Goal: Information Seeking & Learning: Learn about a topic

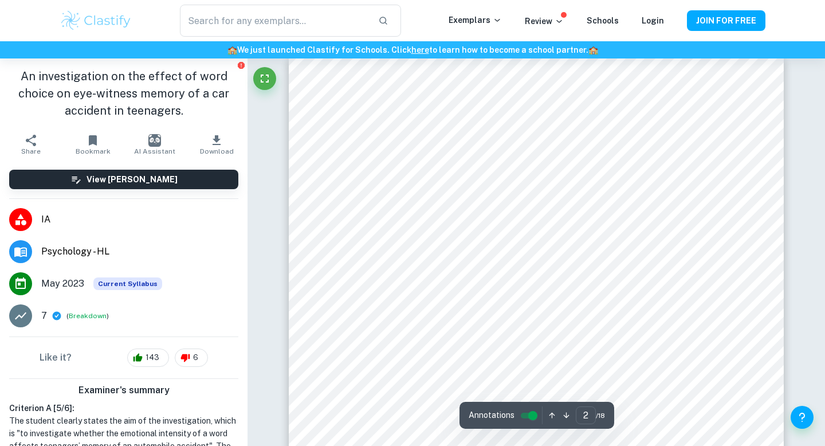
type input "1"
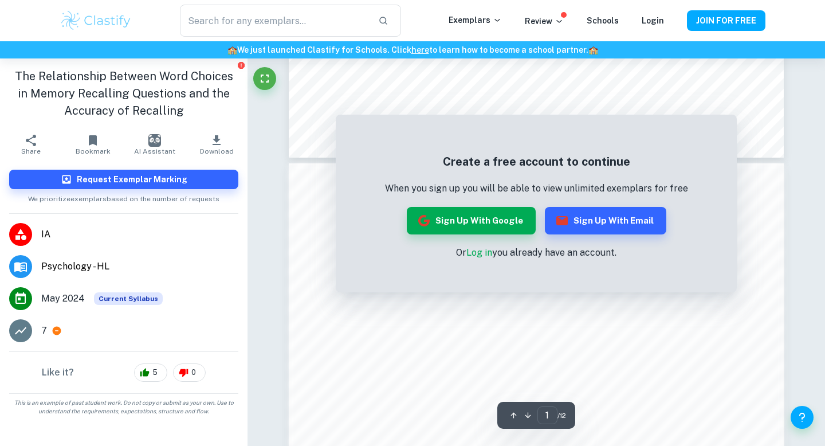
scroll to position [581, 0]
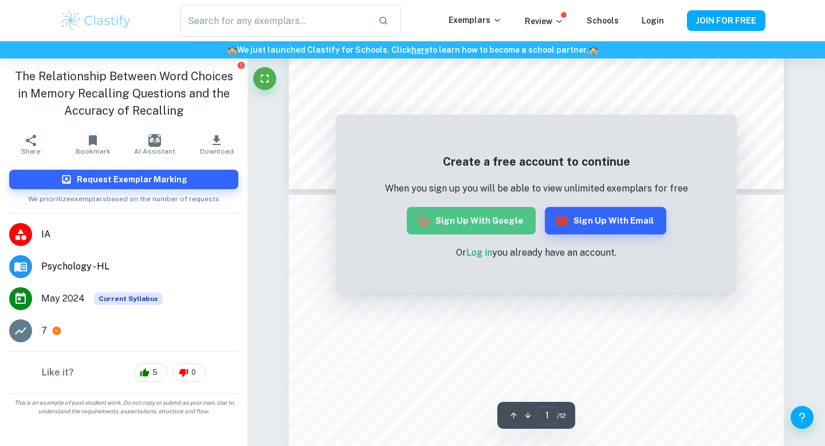
click at [510, 217] on button "Sign up with Google" at bounding box center [471, 221] width 129 height 28
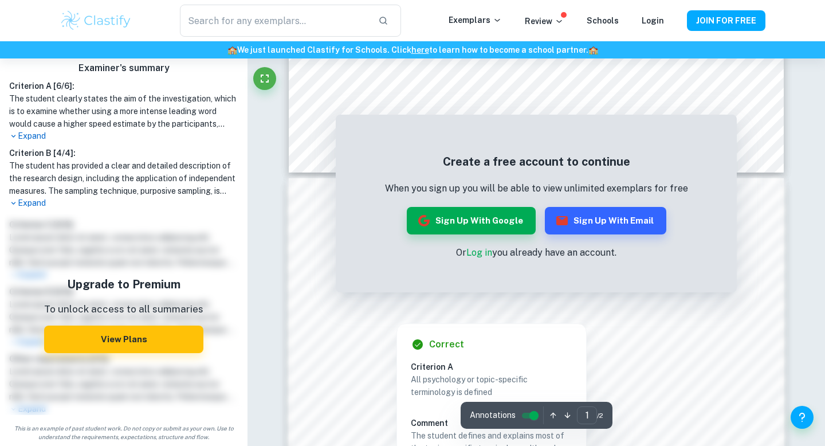
scroll to position [668, 0]
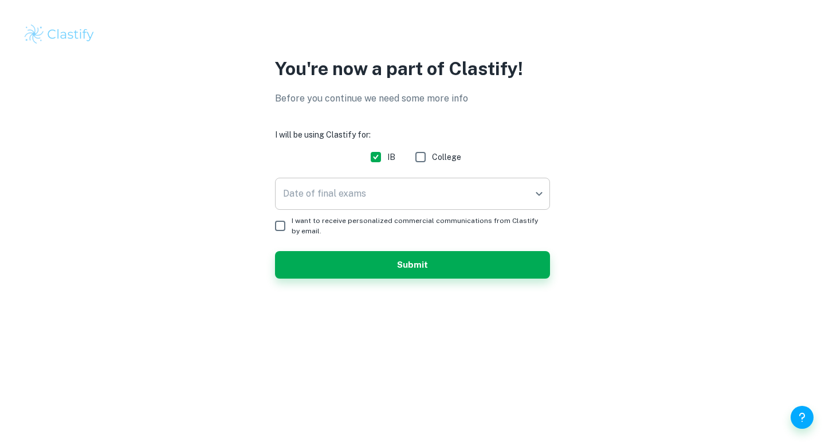
click at [398, 190] on body "We value your privacy We use cookies to enhance your browsing experience, serve…" at bounding box center [412, 223] width 825 height 446
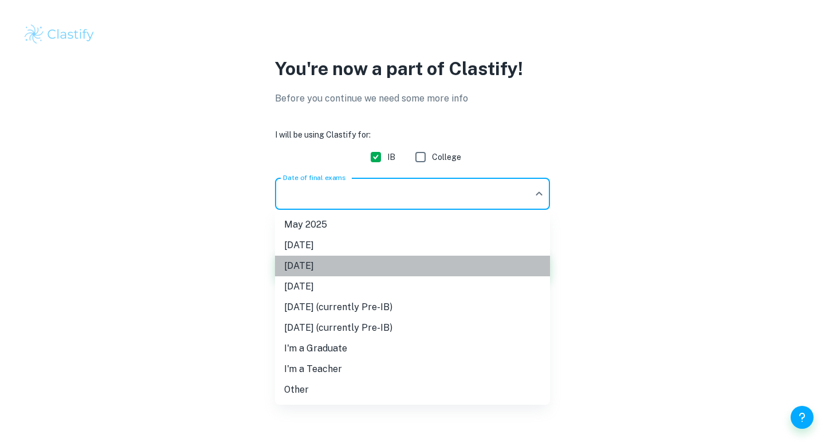
click at [343, 271] on li "[DATE]" at bounding box center [412, 266] width 275 height 21
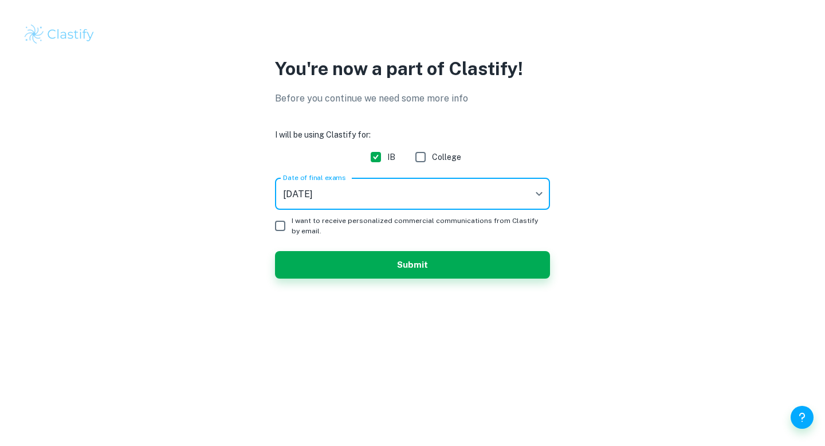
click at [328, 226] on span "I want to receive personalized commercial communications from Clastify by email." at bounding box center [416, 226] width 249 height 21
click at [292, 226] on input "I want to receive personalized commercial communications from Clastify by email." at bounding box center [280, 225] width 23 height 23
checkbox input "true"
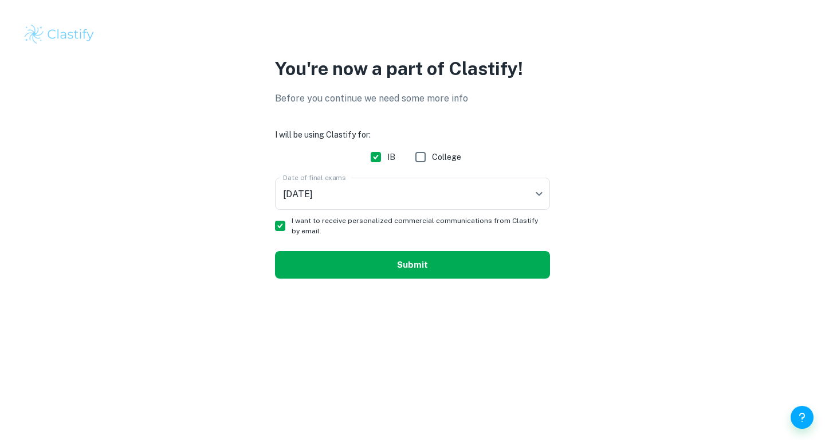
click at [362, 273] on button "Submit" at bounding box center [412, 265] width 275 height 28
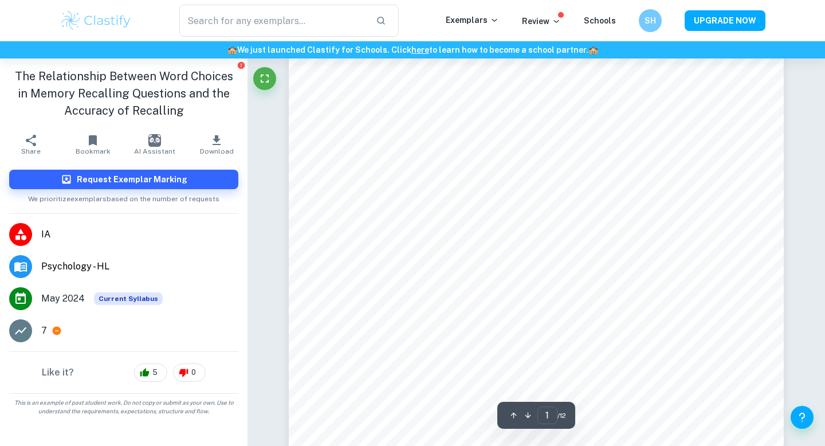
scroll to position [26, 0]
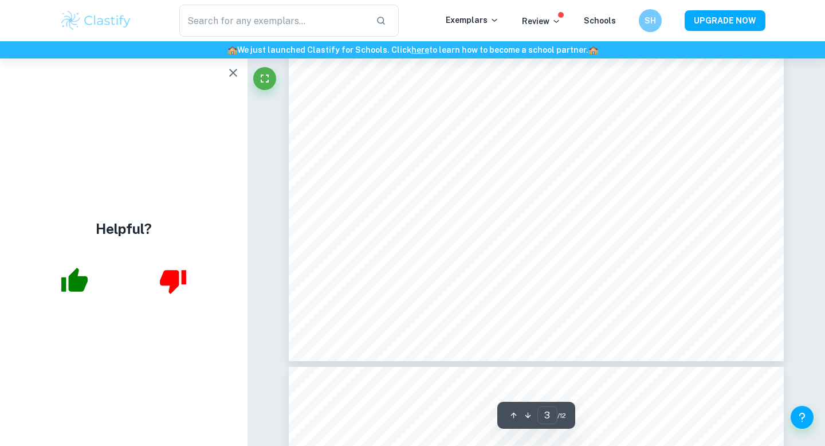
type input "4"
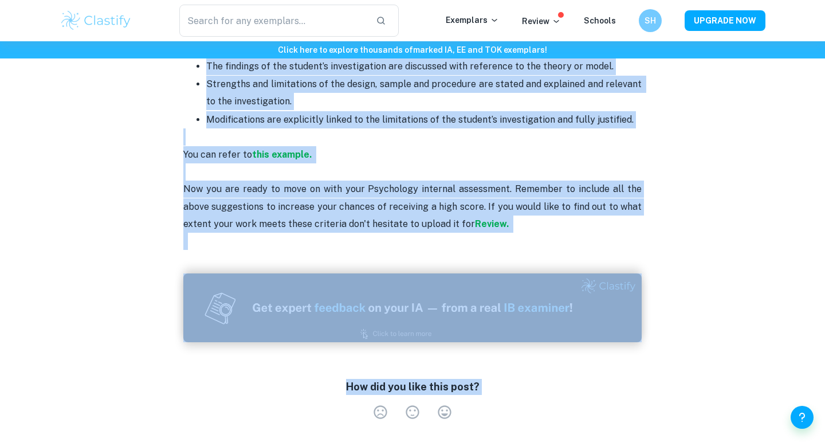
scroll to position [1709, 0]
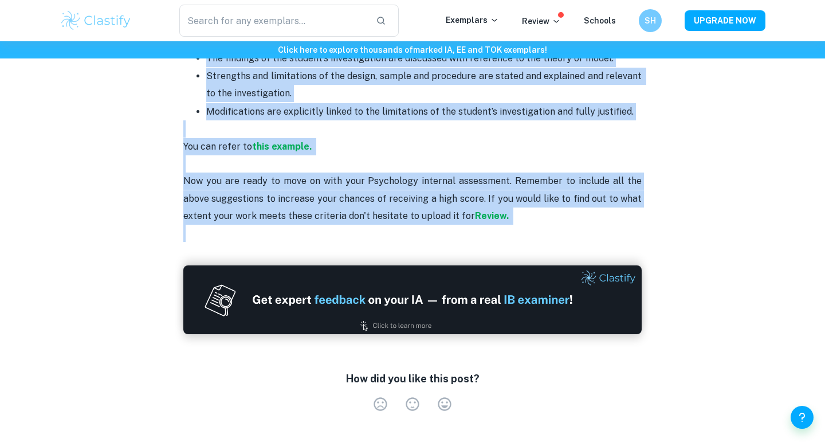
drag, startPoint x: 257, startPoint y: 128, endPoint x: 544, endPoint y: 228, distance: 303.5
copy div "Loremipsum DO Sitametc adi Elitseddo Eiu temp incidid utlabo etdo Magnaaliqu EN…"
